Goal: Use online tool/utility: Utilize a website feature to perform a specific function

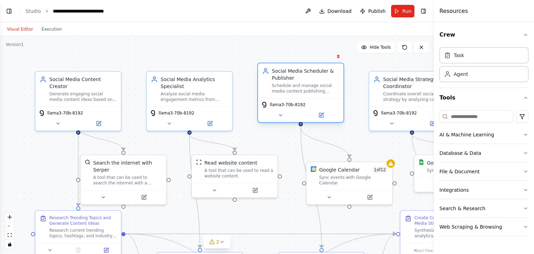
drag, startPoint x: 293, startPoint y: 99, endPoint x: 295, endPoint y: 89, distance: 10.7
click at [295, 89] on div "Schedule and manage social media content publishing across multiple platforms i…" at bounding box center [305, 88] width 67 height 11
click at [279, 115] on icon at bounding box center [281, 115] width 6 height 6
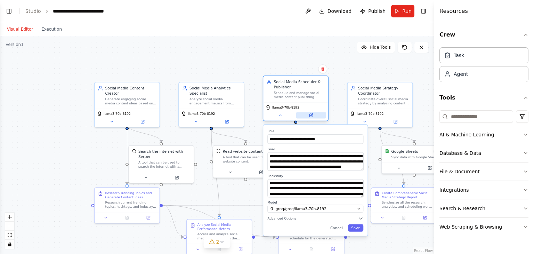
drag, startPoint x: 280, startPoint y: 116, endPoint x: 299, endPoint y: 115, distance: 19.5
click at [280, 116] on icon at bounding box center [280, 115] width 4 height 4
click at [310, 115] on icon at bounding box center [311, 115] width 3 height 3
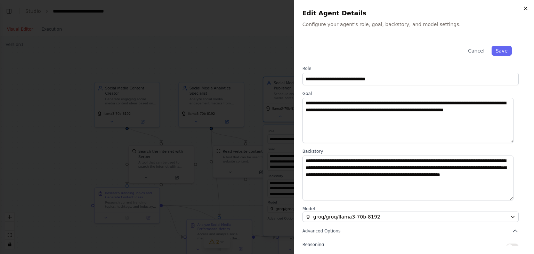
click at [523, 9] on icon "button" at bounding box center [526, 9] width 6 height 6
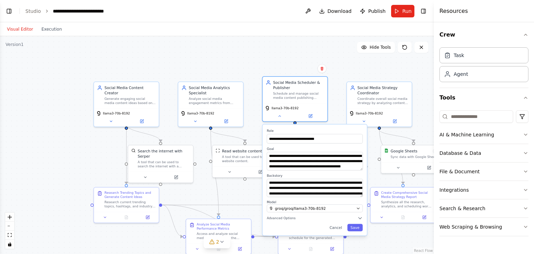
drag, startPoint x: 41, startPoint y: 105, endPoint x: 35, endPoint y: 89, distance: 16.5
click at [36, 94] on div ".deletable-edge-delete-btn { width: 20px; height: 20px; border: 0px solid #ffff…" at bounding box center [217, 145] width 434 height 218
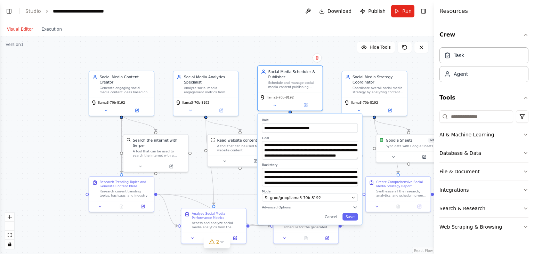
click at [33, 85] on div ".deletable-edge-delete-btn { width: 20px; height: 20px; border: 0px solid #ffff…" at bounding box center [217, 145] width 434 height 218
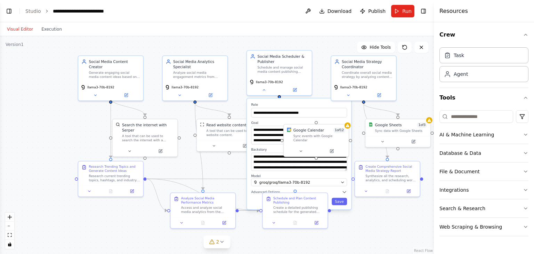
drag, startPoint x: 110, startPoint y: 148, endPoint x: 104, endPoint y: 131, distance: 17.9
click at [97, 131] on div ".deletable-edge-delete-btn { width: 20px; height: 20px; border: 0px solid #ffff…" at bounding box center [217, 145] width 434 height 218
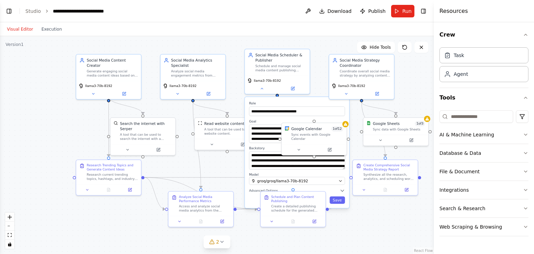
click at [404, 222] on div ".deletable-edge-delete-btn { width: 20px; height: 20px; border: 0px solid #ffff…" at bounding box center [217, 145] width 434 height 218
click at [262, 90] on div "llama3-70b-8192" at bounding box center [277, 83] width 65 height 18
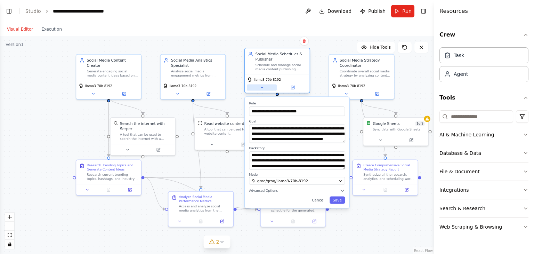
click at [262, 88] on icon at bounding box center [262, 87] width 4 height 4
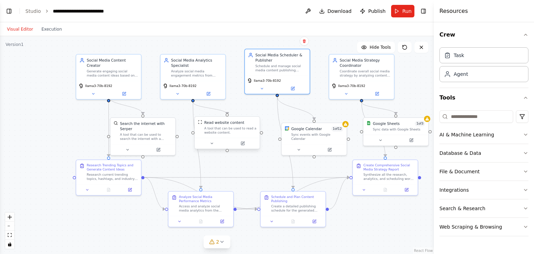
click at [220, 129] on div "A tool that can be used to read a website content." at bounding box center [231, 130] width 52 height 8
click at [219, 142] on button at bounding box center [212, 143] width 30 height 6
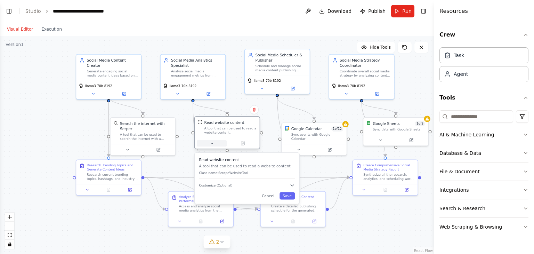
click at [219, 142] on button at bounding box center [212, 143] width 30 height 6
click at [245, 144] on icon at bounding box center [243, 143] width 4 height 4
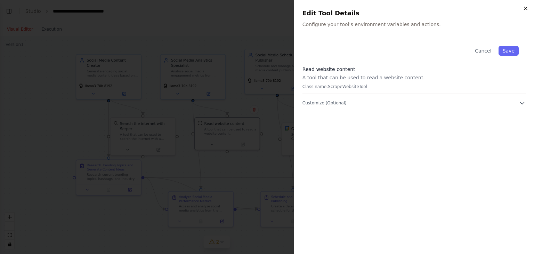
click at [524, 8] on icon "button" at bounding box center [526, 9] width 6 height 6
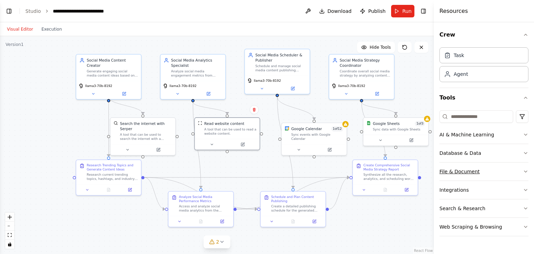
click at [457, 171] on button "File & Document" at bounding box center [484, 171] width 89 height 18
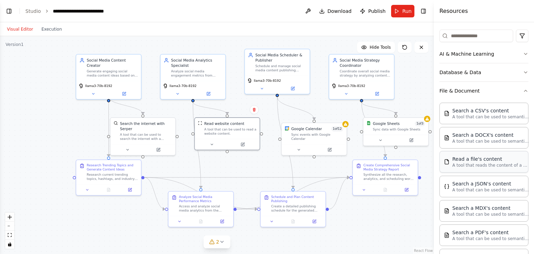
scroll to position [53, 0]
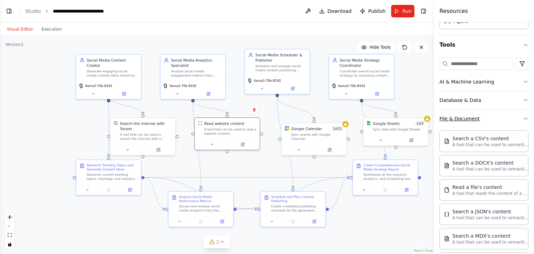
click at [472, 122] on button "File & Document" at bounding box center [484, 119] width 89 height 18
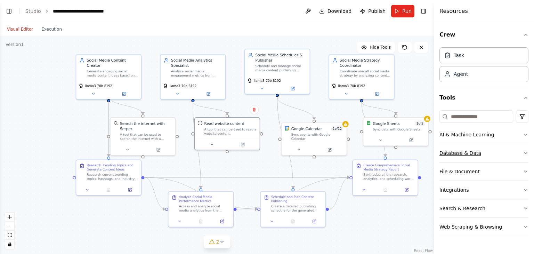
click at [471, 155] on button "Database & Data" at bounding box center [484, 153] width 89 height 18
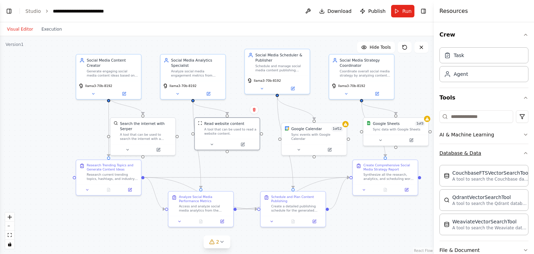
click at [467, 155] on button "Database & Data" at bounding box center [484, 153] width 89 height 18
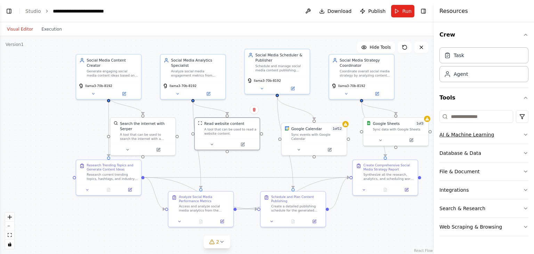
click at [470, 136] on button "AI & Machine Learning" at bounding box center [484, 135] width 89 height 18
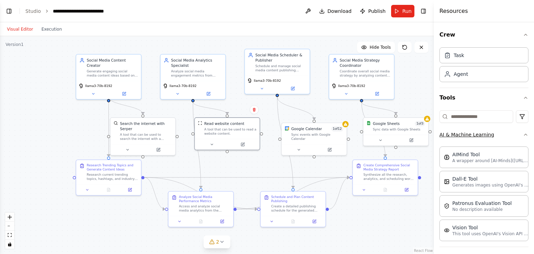
click at [470, 136] on button "AI & Machine Learning" at bounding box center [484, 135] width 89 height 18
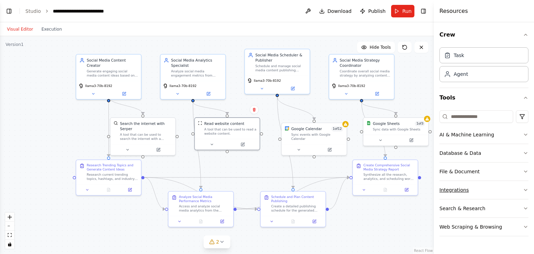
click at [465, 194] on button "Integrations" at bounding box center [484, 190] width 89 height 18
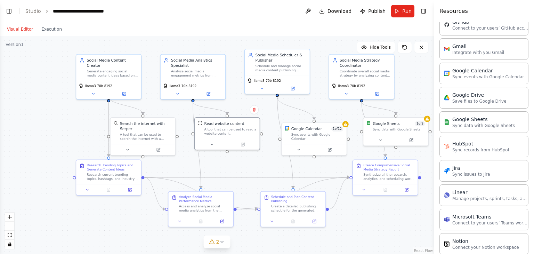
scroll to position [278, 0]
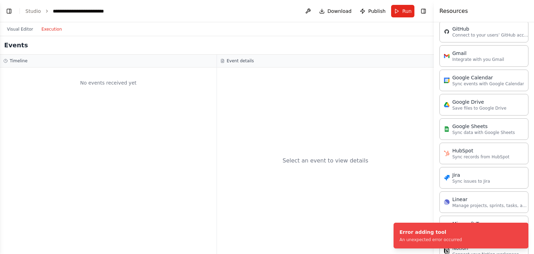
click at [40, 29] on button "Execution" at bounding box center [51, 29] width 29 height 8
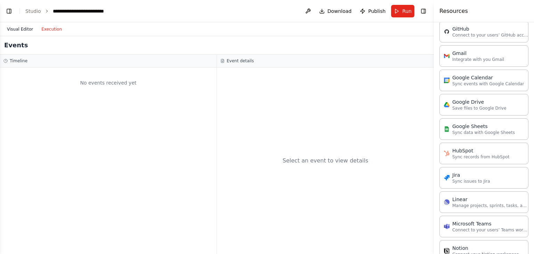
click at [14, 32] on button "Visual Editor" at bounding box center [20, 29] width 34 height 8
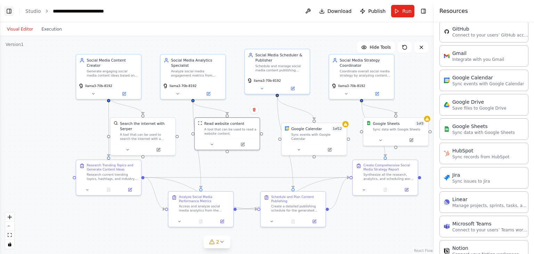
click at [9, 8] on button "Toggle Left Sidebar" at bounding box center [9, 11] width 10 height 10
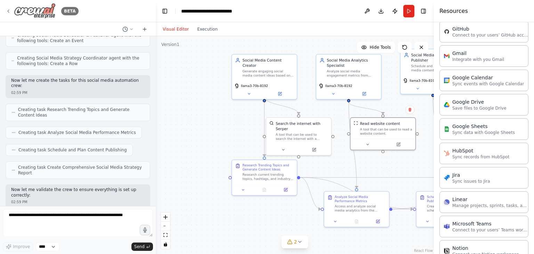
click at [8, 11] on icon at bounding box center [8, 11] width 1 height 3
